Goal: Ask a question: Seek information or help from site administrators or community

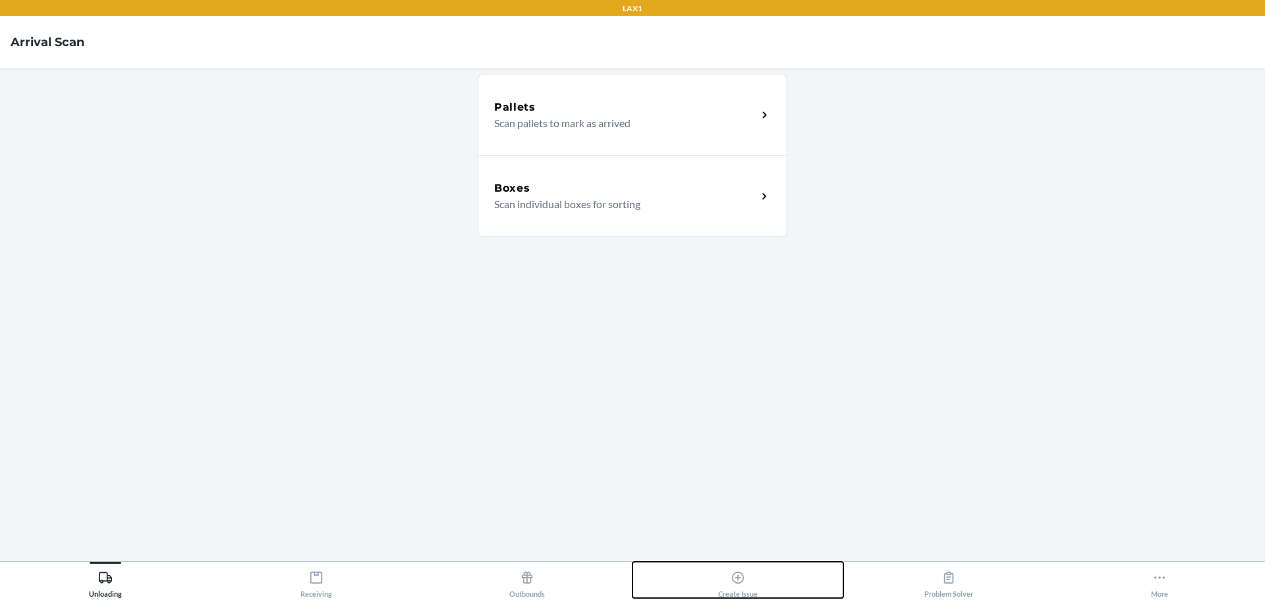
drag, startPoint x: 722, startPoint y: 583, endPoint x: 541, endPoint y: 500, distance: 199.3
click at [722, 583] on div "Create Issue" at bounding box center [738, 581] width 40 height 33
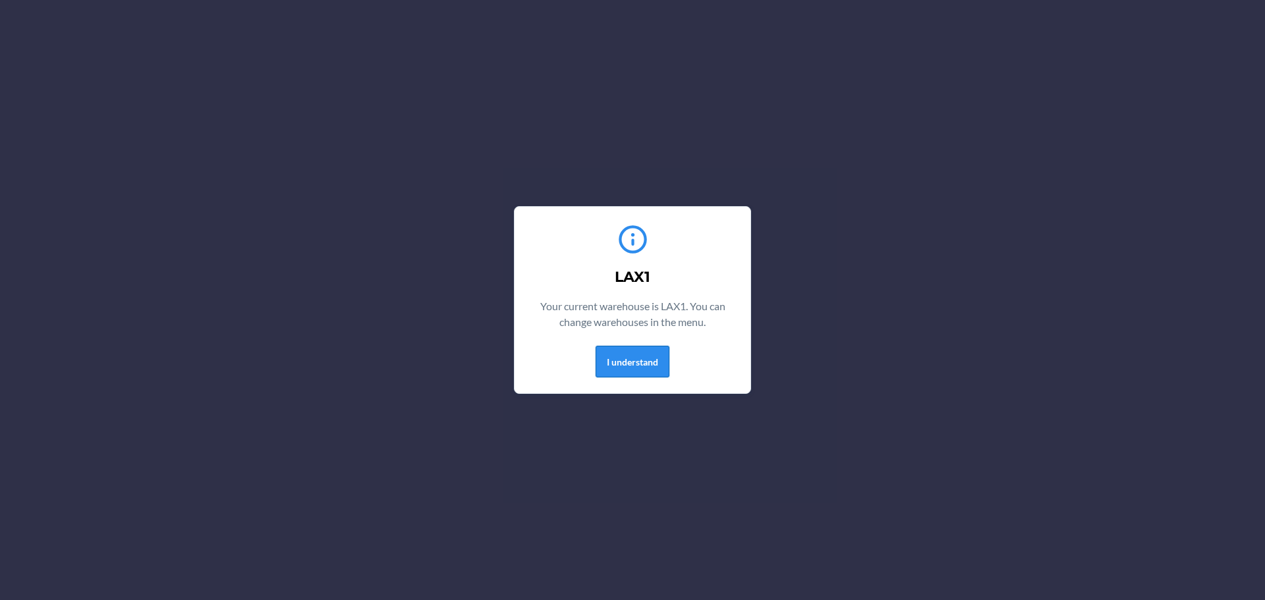
click at [642, 360] on button "I understand" at bounding box center [633, 362] width 74 height 32
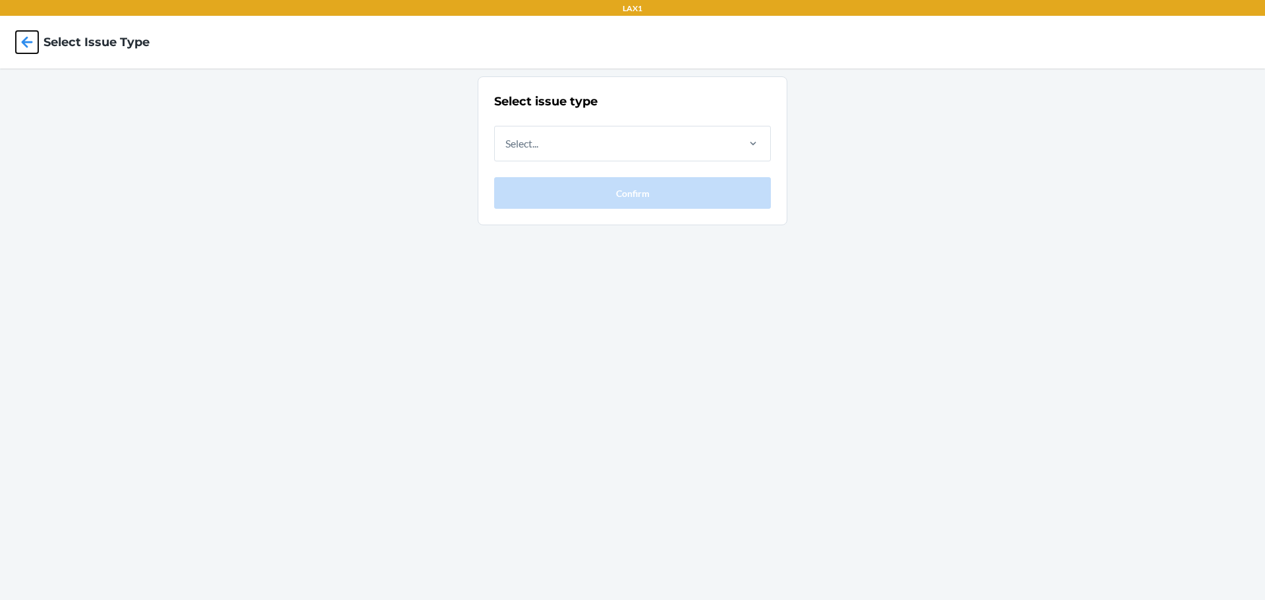
click at [18, 45] on icon at bounding box center [27, 42] width 22 height 22
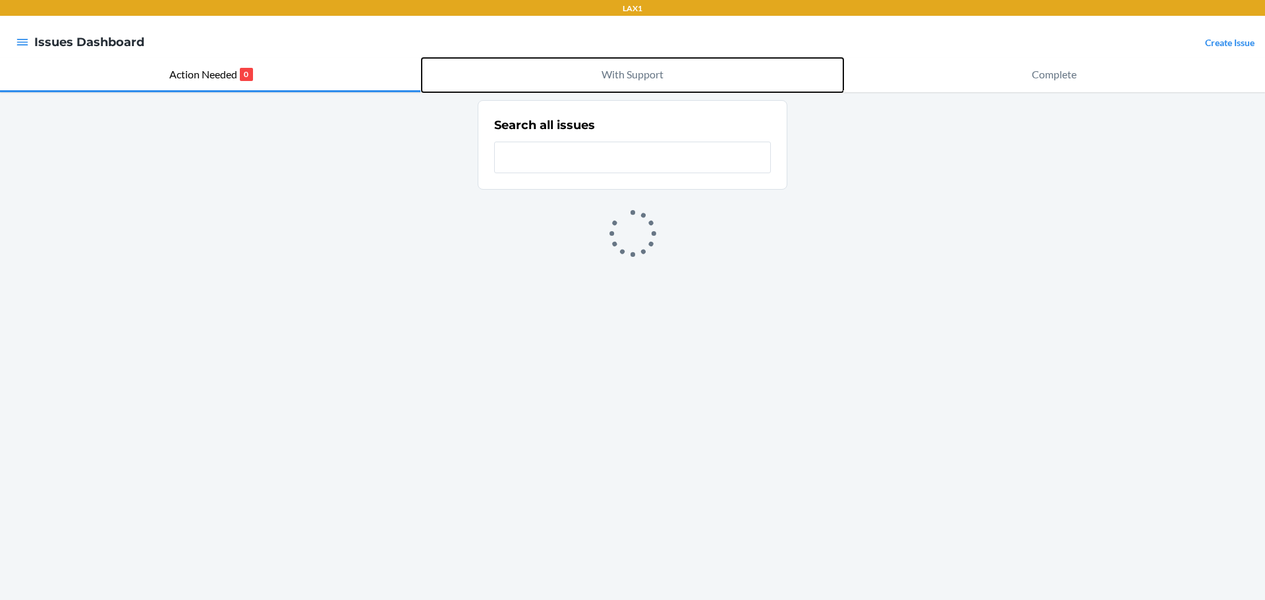
click at [630, 70] on p "With Support" at bounding box center [633, 75] width 62 height 16
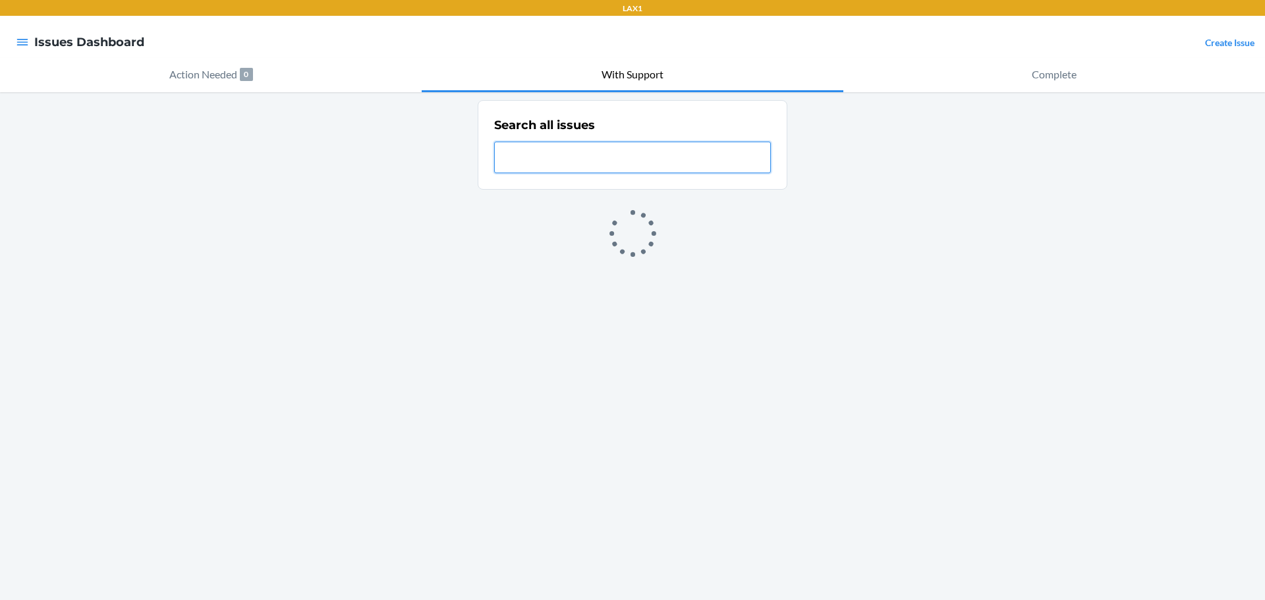
click at [623, 157] on input "text" at bounding box center [632, 158] width 277 height 32
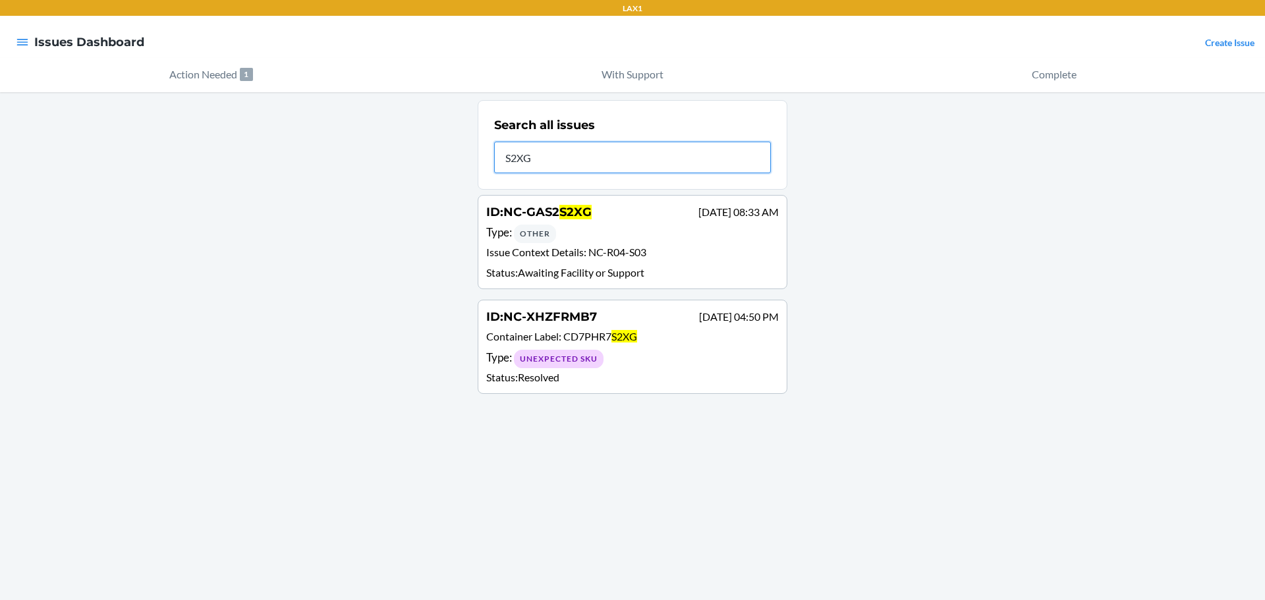
type input "S2XG"
click at [619, 225] on div "Type : Other" at bounding box center [632, 233] width 293 height 19
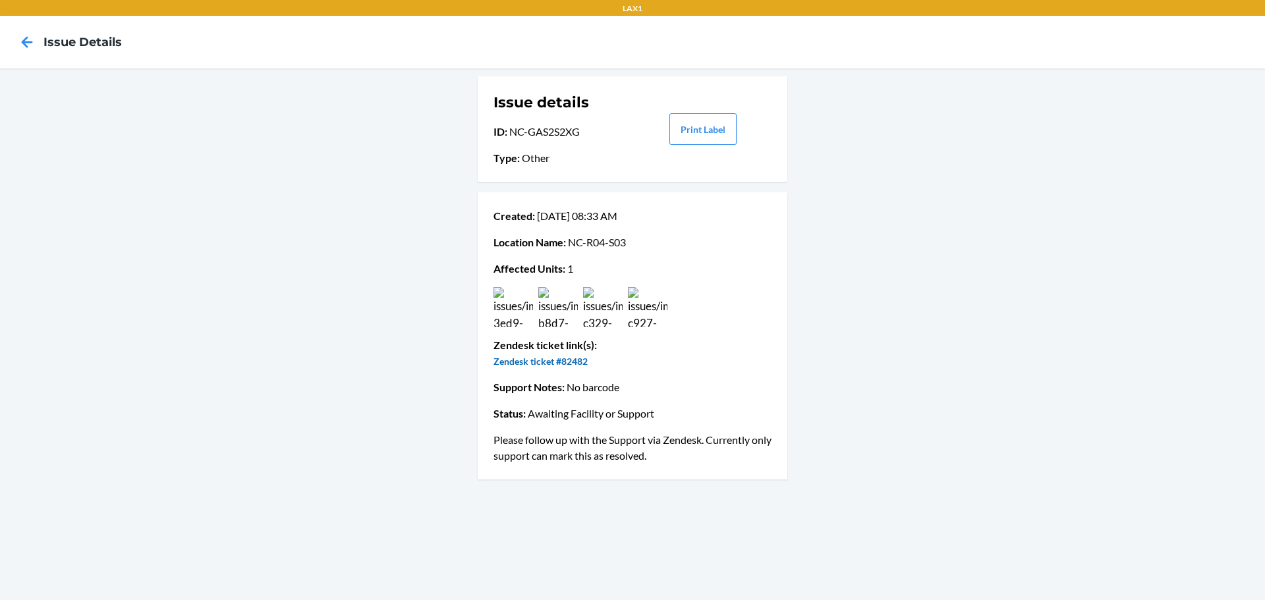
click at [570, 362] on link "Zendesk ticket #82482" at bounding box center [541, 361] width 94 height 11
